Goal: Information Seeking & Learning: Learn about a topic

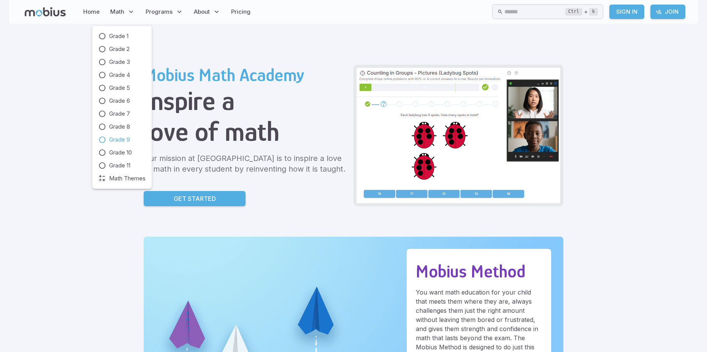
click at [127, 140] on span "Grade 9" at bounding box center [119, 139] width 21 height 8
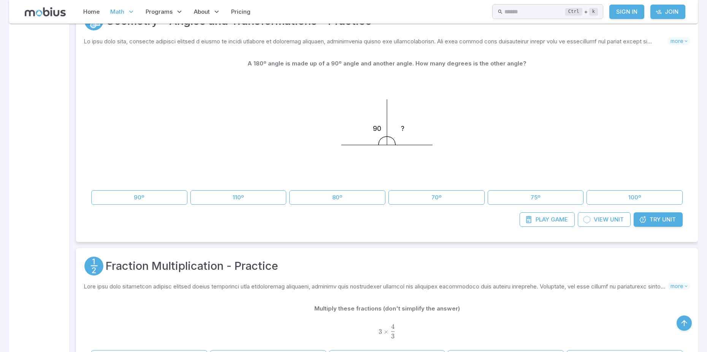
scroll to position [355, 0]
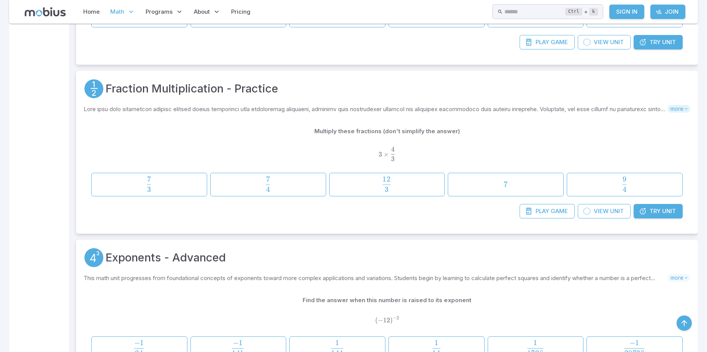
click at [680, 110] on span "more" at bounding box center [679, 109] width 23 height 8
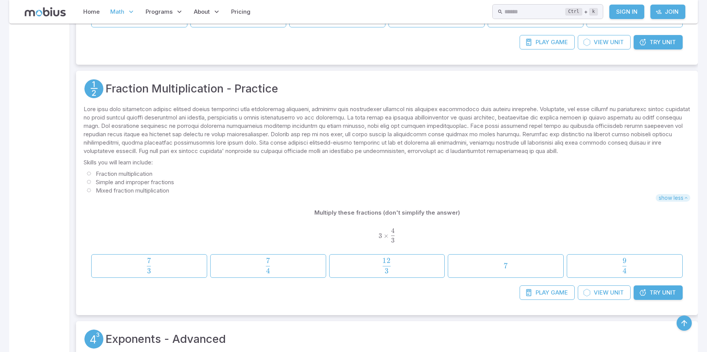
click at [677, 194] on span "show less" at bounding box center [673, 198] width 35 height 8
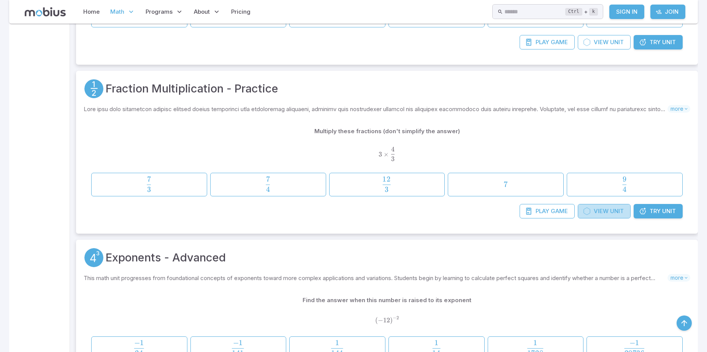
click at [605, 215] on span "View" at bounding box center [601, 211] width 15 height 8
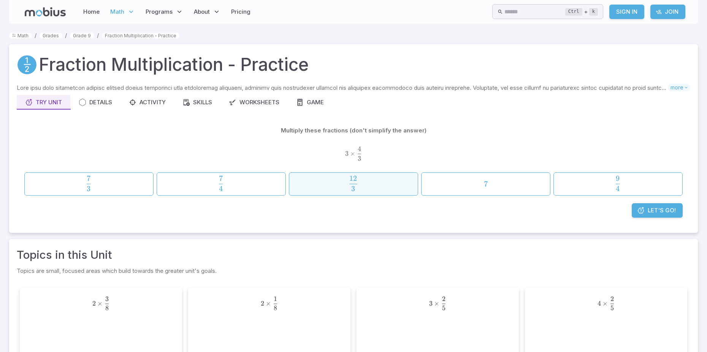
click at [350, 188] on span "button" at bounding box center [353, 188] width 8 height 5
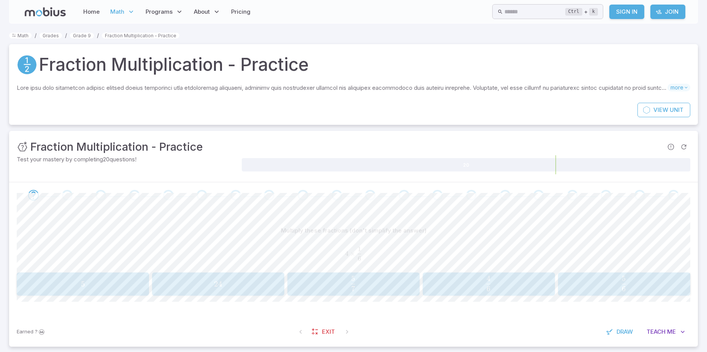
click at [466, 279] on span "6 4 ​" at bounding box center [489, 283] width 118 height 15
click at [458, 283] on span "7 15 ​" at bounding box center [488, 283] width 118 height 15
click at [620, 280] on span "1" at bounding box center [621, 283] width 4 height 9
click at [539, 241] on div "6 8 × 2 \frac{6}{8}\times 2 8 6 ​ × 2" at bounding box center [354, 253] width 674 height 25
click at [650, 280] on span "9 8 ​" at bounding box center [624, 283] width 118 height 15
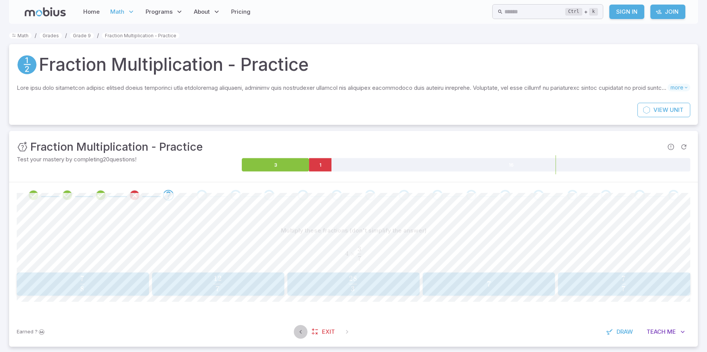
click at [297, 330] on icon "button" at bounding box center [301, 332] width 8 height 8
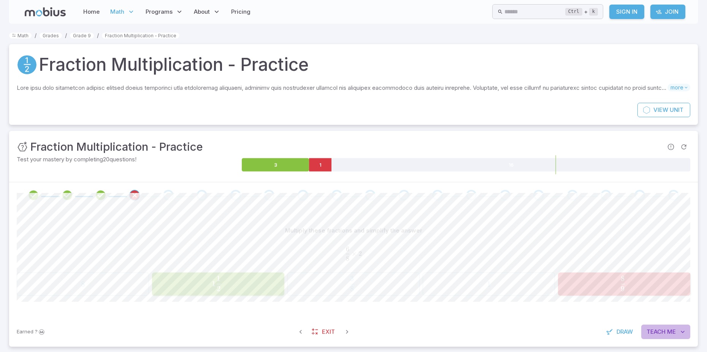
click at [669, 328] on span "Me" at bounding box center [671, 331] width 9 height 8
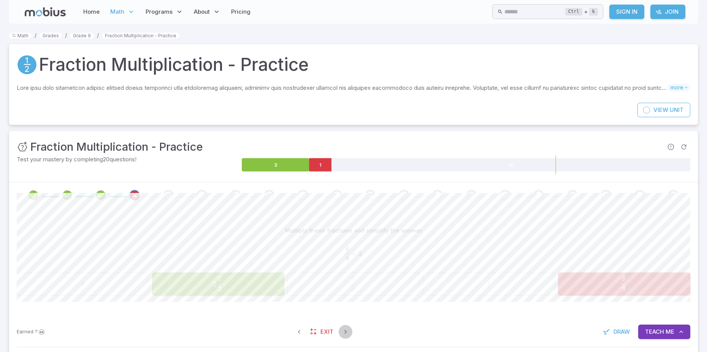
click at [343, 328] on icon "button" at bounding box center [346, 332] width 8 height 8
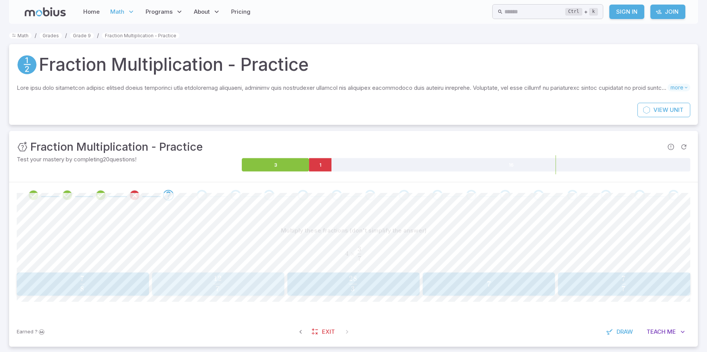
click at [246, 287] on span "7 12 ​" at bounding box center [218, 283] width 118 height 15
click at [230, 283] on span "4 3 ​" at bounding box center [218, 283] width 118 height 15
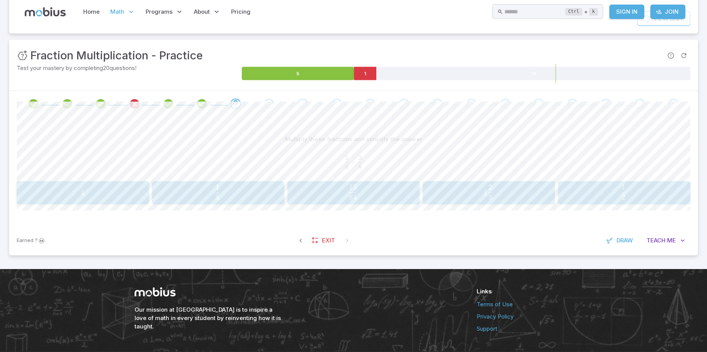
scroll to position [114, 0]
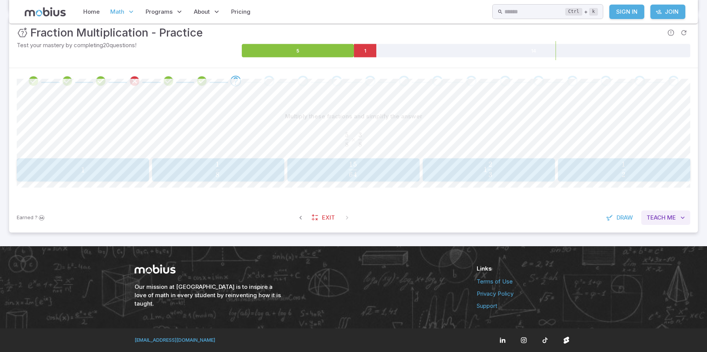
click at [661, 217] on span "Teach" at bounding box center [656, 217] width 19 height 8
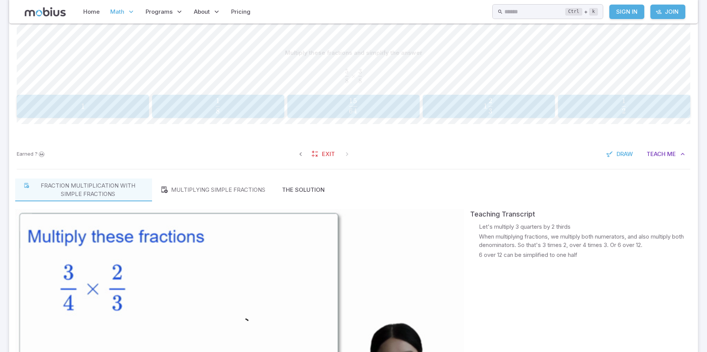
scroll to position [0, 0]
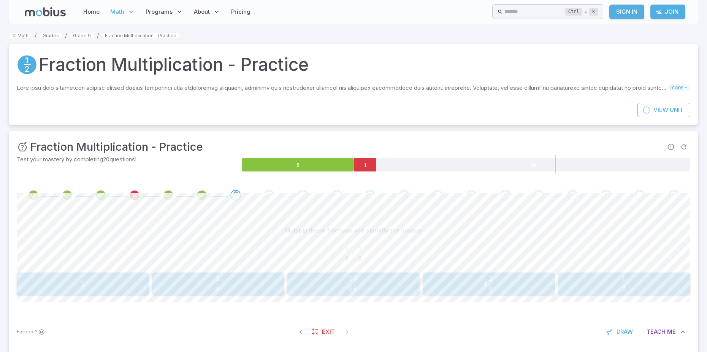
click at [377, 281] on span "64 15 ​" at bounding box center [353, 283] width 118 height 15
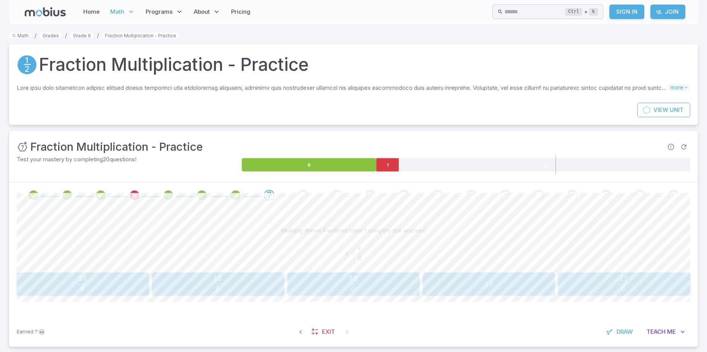
click at [363, 288] on span "6 32 ​" at bounding box center [353, 283] width 118 height 15
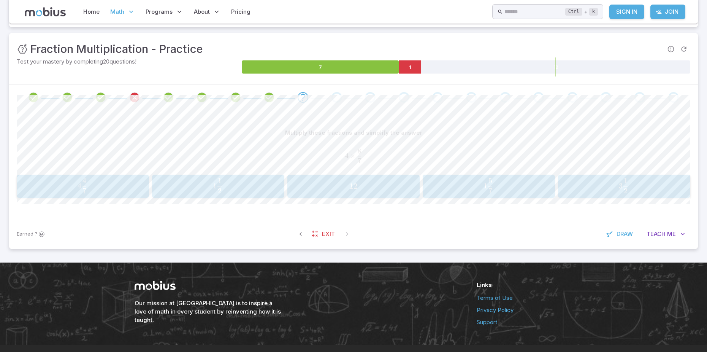
scroll to position [114, 0]
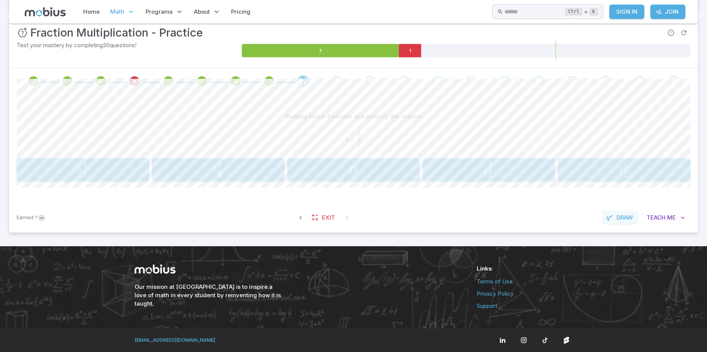
click at [628, 220] on span "Draw" at bounding box center [625, 217] width 16 height 8
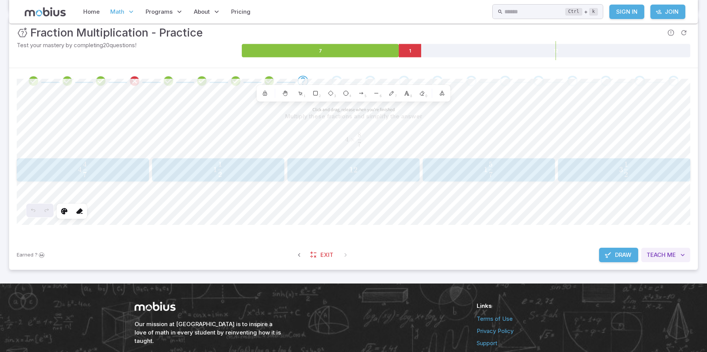
click at [655, 249] on button "Teach Me" at bounding box center [665, 254] width 49 height 14
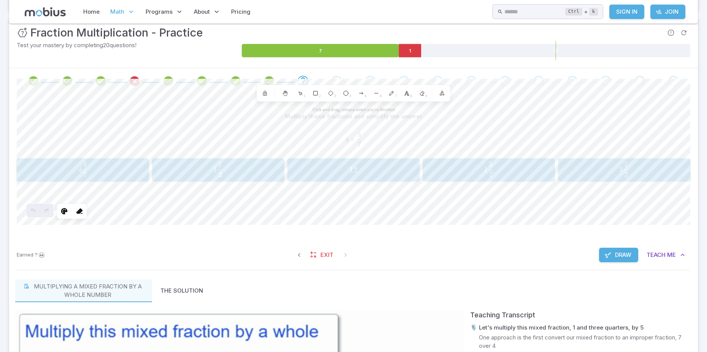
click at [627, 249] on button "Draw" at bounding box center [618, 254] width 39 height 14
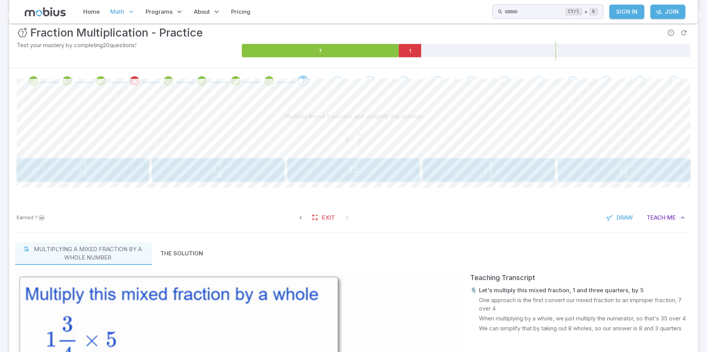
scroll to position [292, 0]
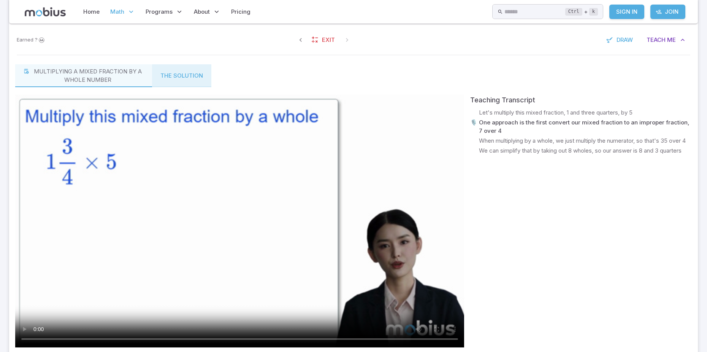
click at [198, 79] on button "The Solution" at bounding box center [181, 75] width 59 height 23
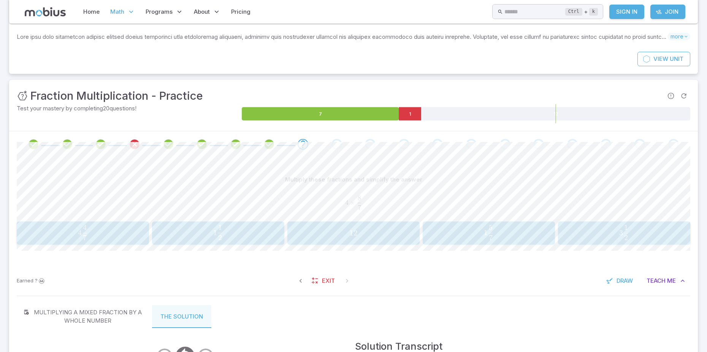
scroll to position [228, 0]
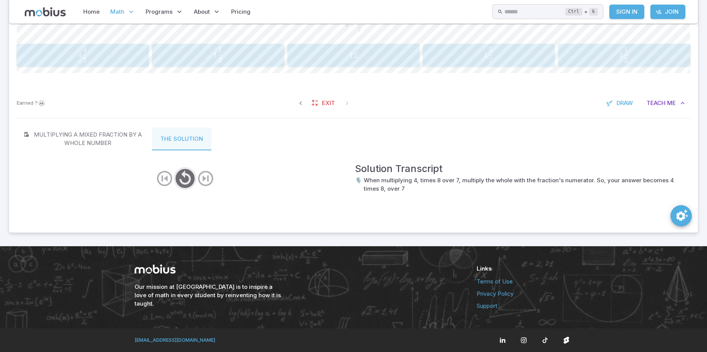
click at [189, 176] on icon "play/pause/restart" at bounding box center [185, 178] width 23 height 23
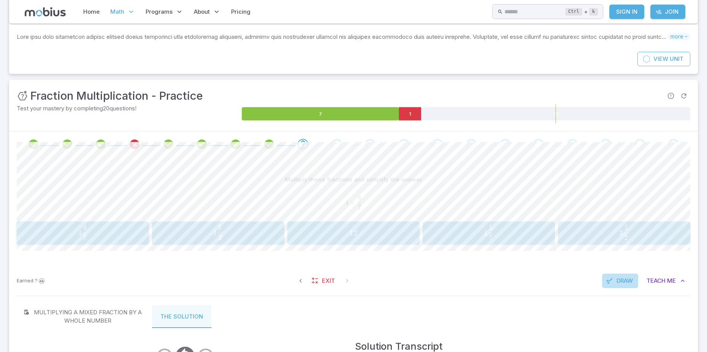
click at [622, 284] on span "Draw" at bounding box center [625, 280] width 16 height 8
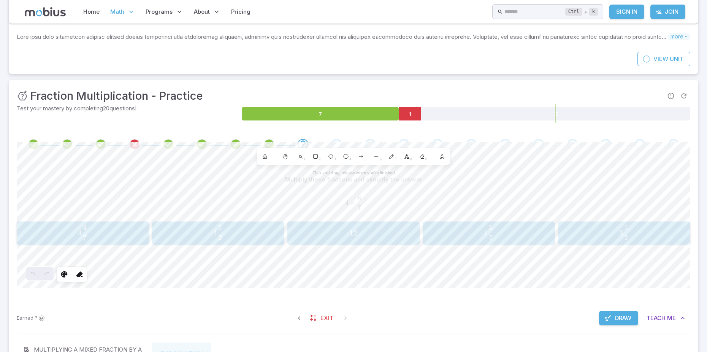
click at [174, 290] on div "Multiply these fractions and simplify the answer 4 × 8 7 4\times \frac{8}{7} 4 …" at bounding box center [354, 230] width 674 height 146
click at [76, 274] on icon at bounding box center [80, 274] width 8 height 8
click at [83, 274] on div at bounding box center [80, 274] width 14 height 14
click at [78, 275] on icon at bounding box center [80, 274] width 8 height 8
click at [407, 157] on polyline at bounding box center [407, 156] width 4 height 4
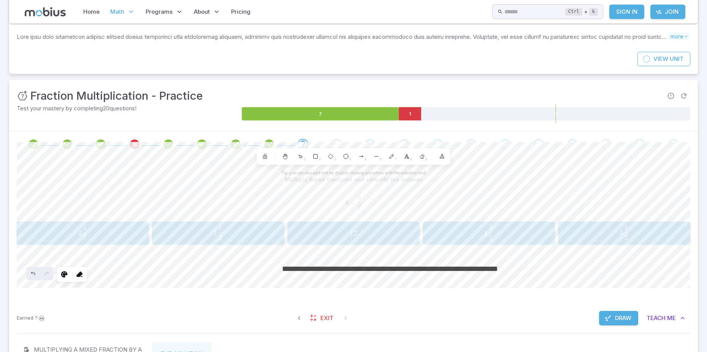
type textarea "**********"
click at [619, 313] on button "Draw" at bounding box center [618, 318] width 39 height 14
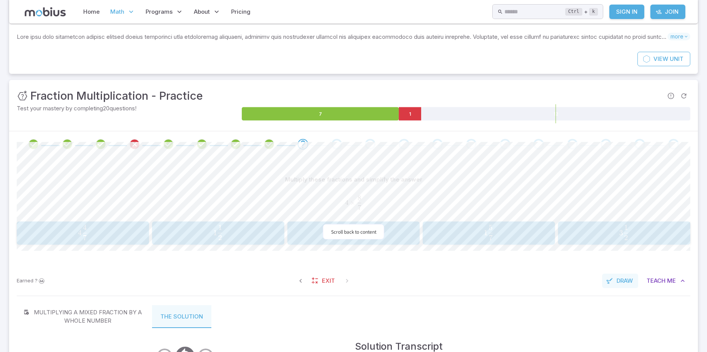
click at [632, 284] on span "Draw" at bounding box center [625, 280] width 16 height 8
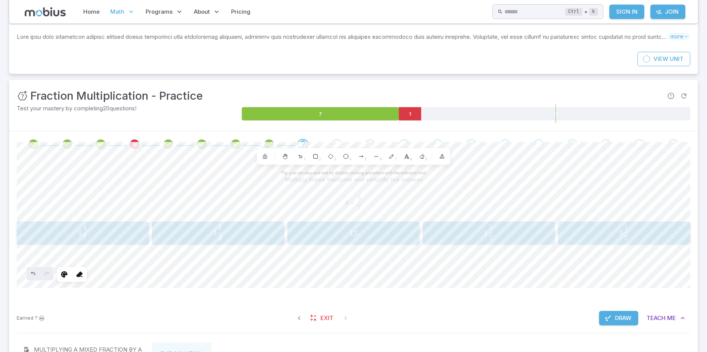
click at [624, 319] on span "Draw" at bounding box center [623, 318] width 16 height 8
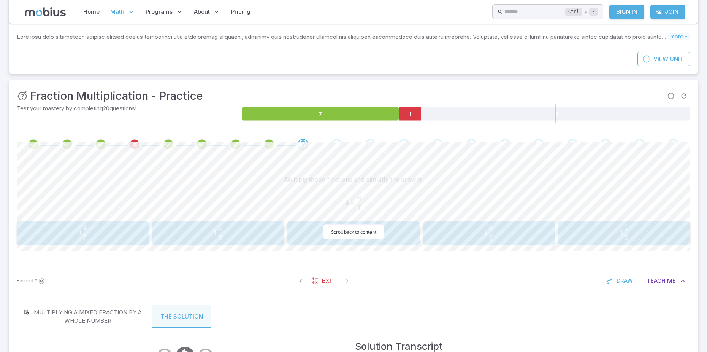
click at [79, 230] on span "4" at bounding box center [80, 232] width 4 height 9
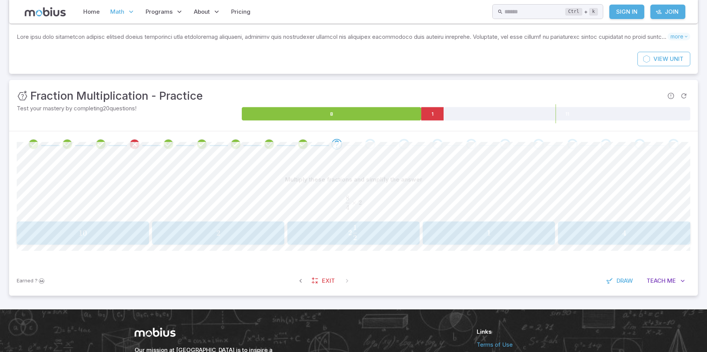
click at [401, 223] on button "2 1 2 2\frac{1}{2} 2 2 1 ​" at bounding box center [353, 233] width 132 height 24
click at [665, 280] on span "Teach" at bounding box center [656, 280] width 19 height 8
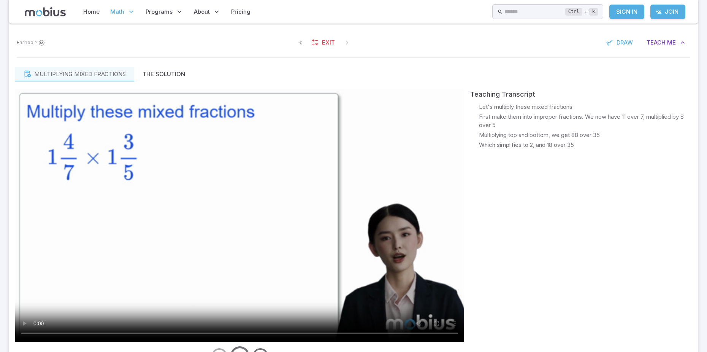
scroll to position [301, 0]
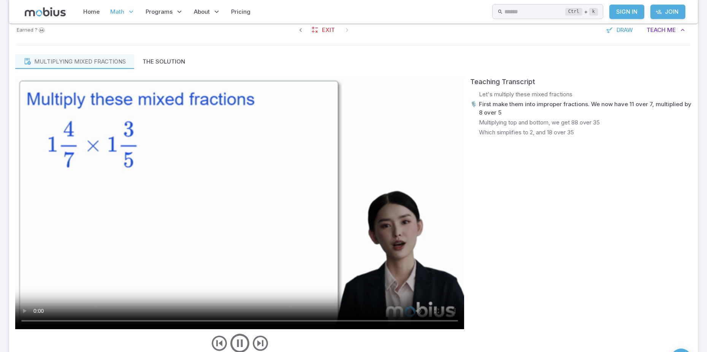
click at [282, 198] on video at bounding box center [239, 202] width 449 height 252
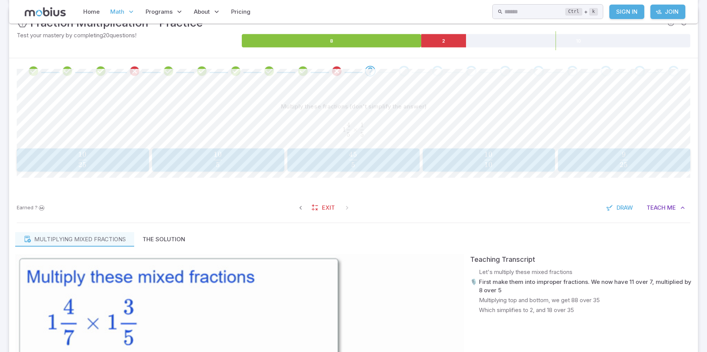
click at [601, 154] on span "25 9 ​" at bounding box center [624, 159] width 118 height 15
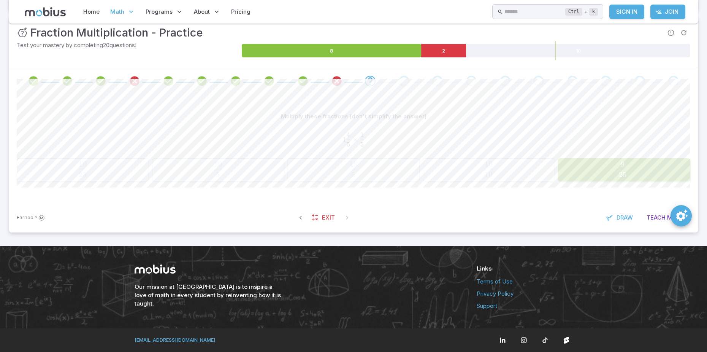
scroll to position [114, 0]
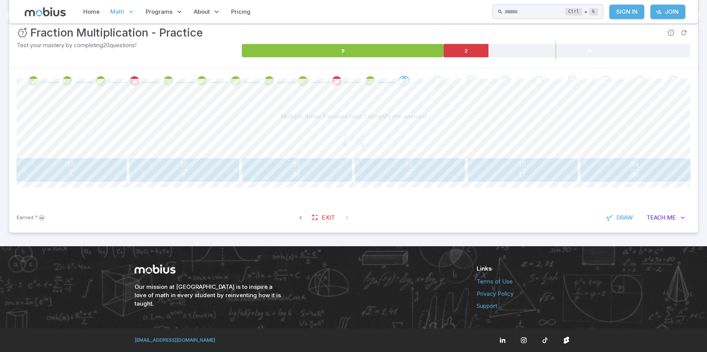
click at [608, 163] on span "30 24 ​" at bounding box center [634, 169] width 97 height 15
click at [174, 169] on span "15 35 ​" at bounding box center [183, 169] width 97 height 15
click at [638, 163] on span "4 9 ​" at bounding box center [624, 169] width 118 height 15
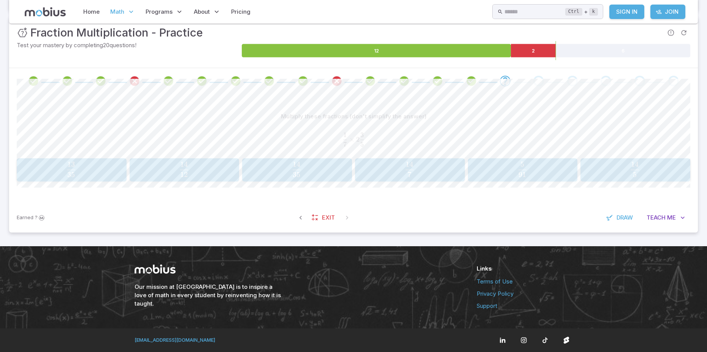
click at [60, 165] on span "35 13 ​" at bounding box center [70, 169] width 97 height 15
click at [504, 164] on span "6 21 ​" at bounding box center [488, 169] width 118 height 15
click at [424, 177] on div "5 6 \frac{5}{6} 6 5 ​" at bounding box center [409, 169] width 105 height 17
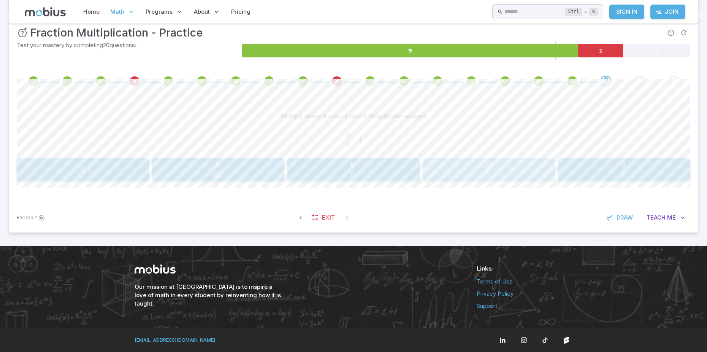
click at [476, 175] on span "8 20 ​" at bounding box center [488, 169] width 118 height 15
click at [387, 163] on span "48 39 ​" at bounding box center [409, 169] width 97 height 15
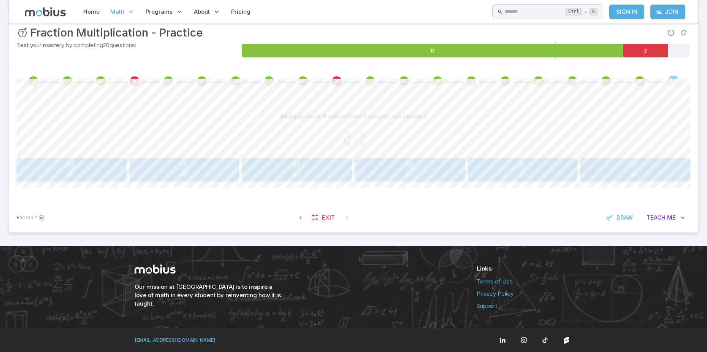
click at [603, 162] on span "48 55 ​" at bounding box center [634, 169] width 97 height 15
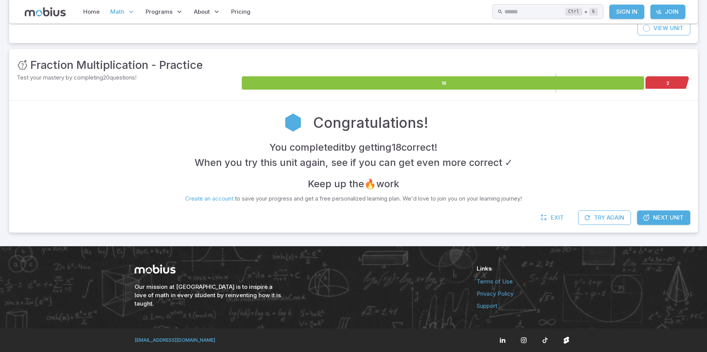
scroll to position [82, 0]
click at [552, 219] on span "Exit" at bounding box center [557, 217] width 13 height 8
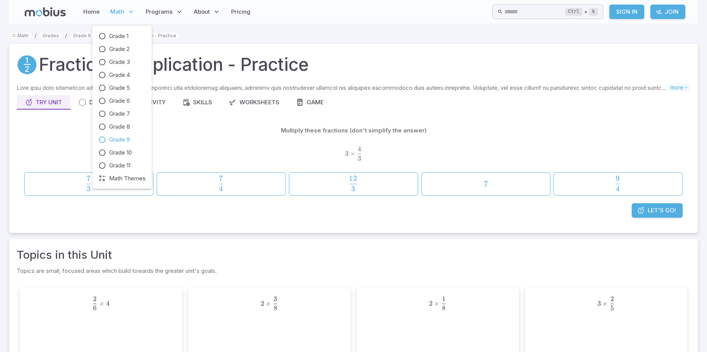
click at [109, 141] on span "Grade 9" at bounding box center [119, 139] width 21 height 8
